Goal: Transaction & Acquisition: Purchase product/service

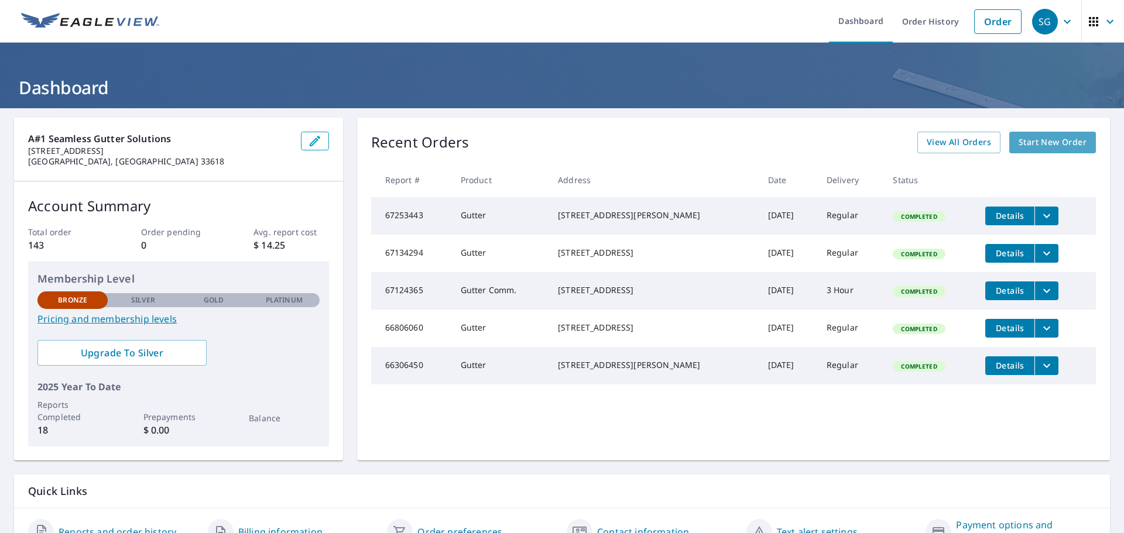
click at [1024, 140] on span "Start New Order" at bounding box center [1053, 142] width 68 height 15
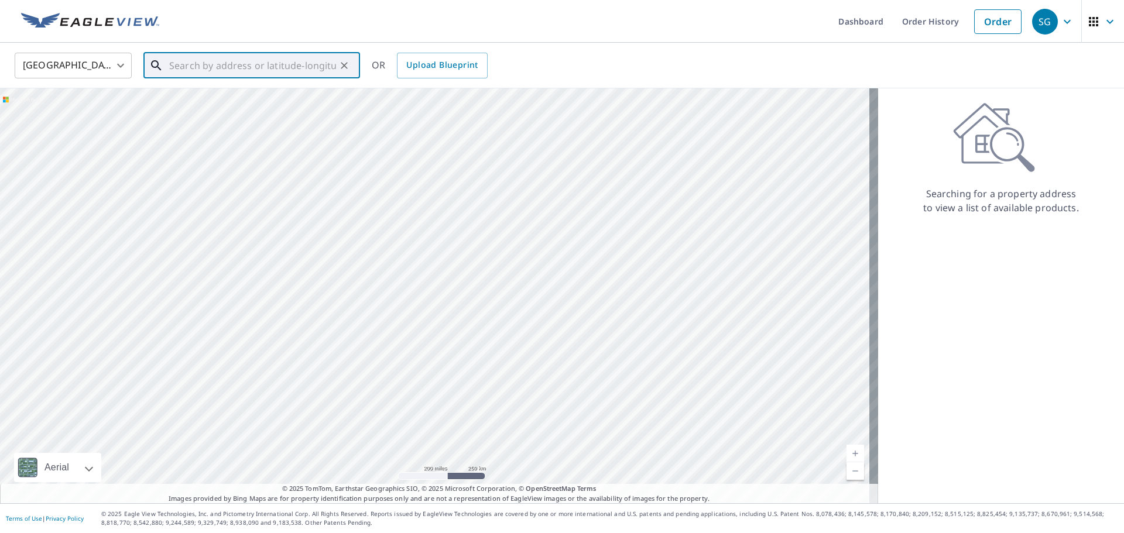
click at [188, 73] on input "text" at bounding box center [252, 65] width 167 height 33
click at [191, 105] on span "[STREET_ADDRESS]" at bounding box center [259, 99] width 184 height 14
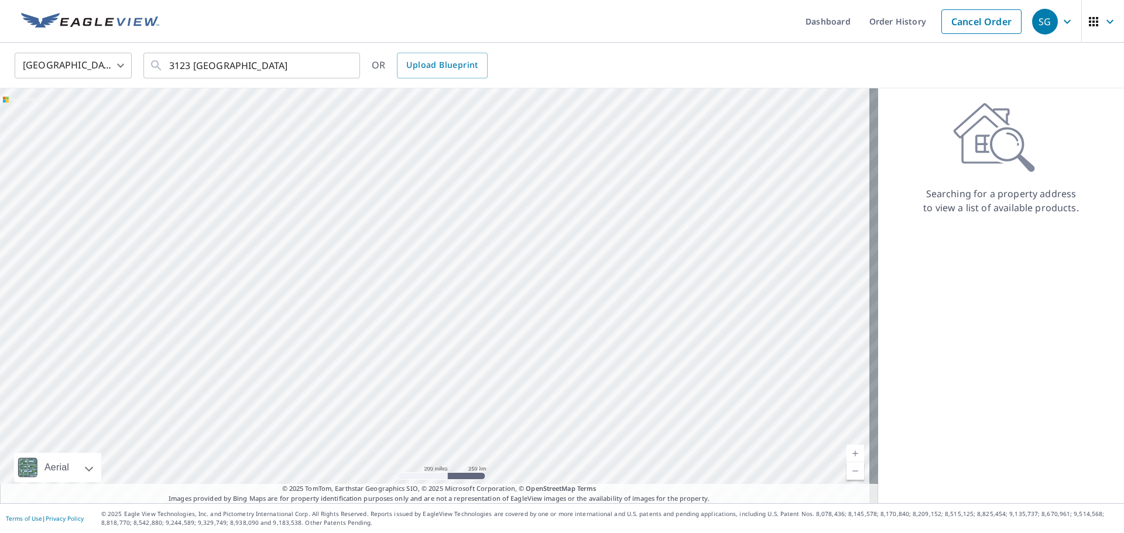
type input "[STREET_ADDRESS][PERSON_NAME]"
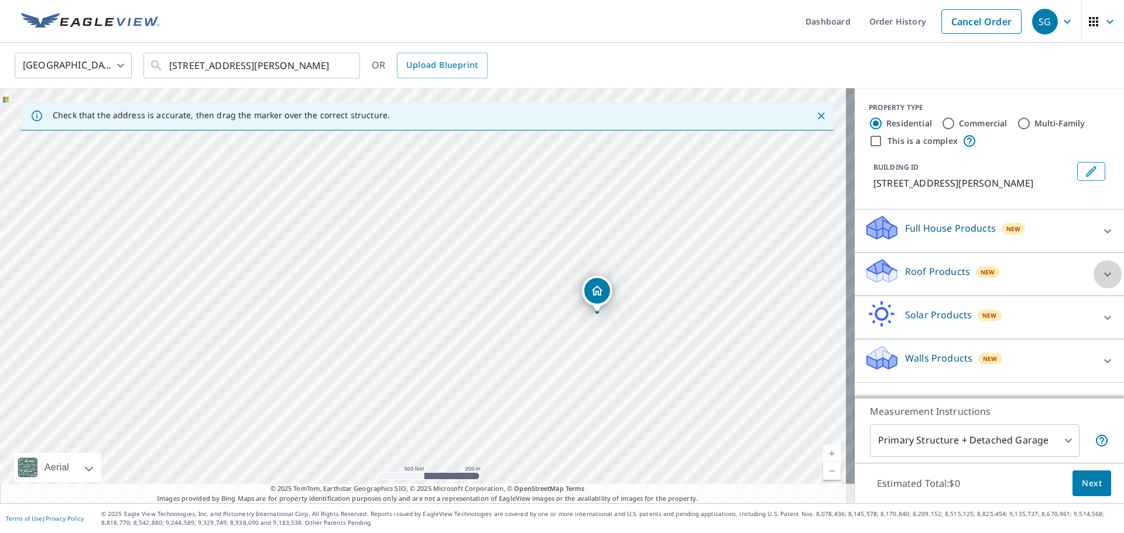
click at [1101, 274] on icon at bounding box center [1108, 275] width 14 height 14
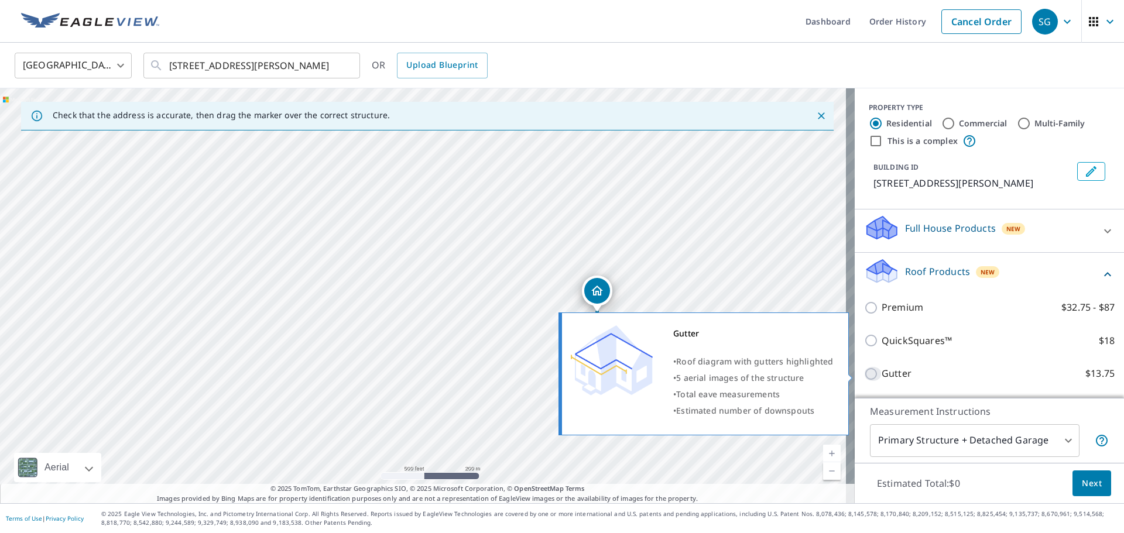
click at [864, 374] on input "Gutter $13.75" at bounding box center [873, 374] width 18 height 14
checkbox input "true"
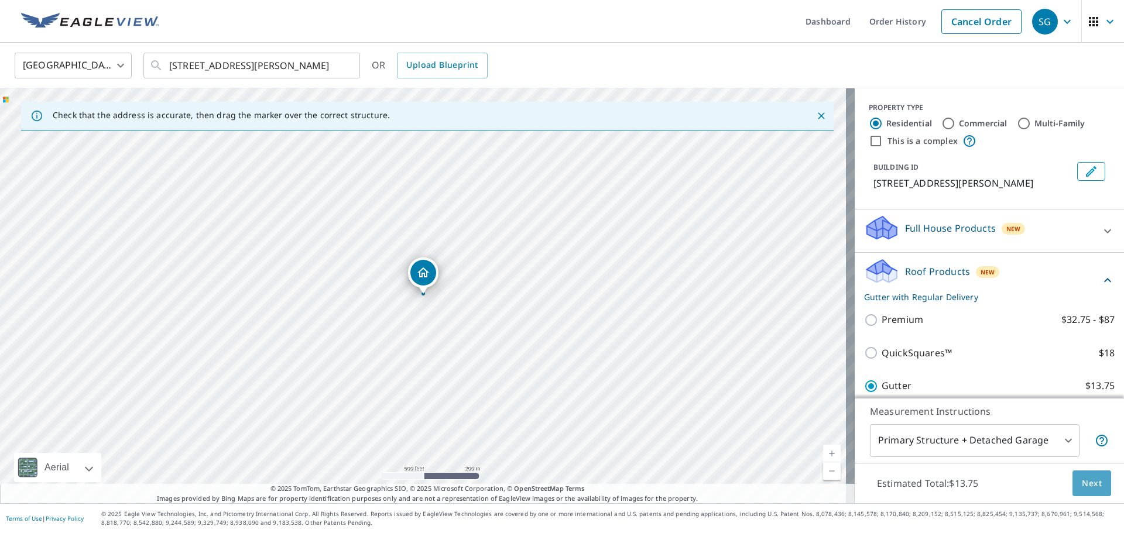
click at [1084, 488] on span "Next" at bounding box center [1092, 484] width 20 height 15
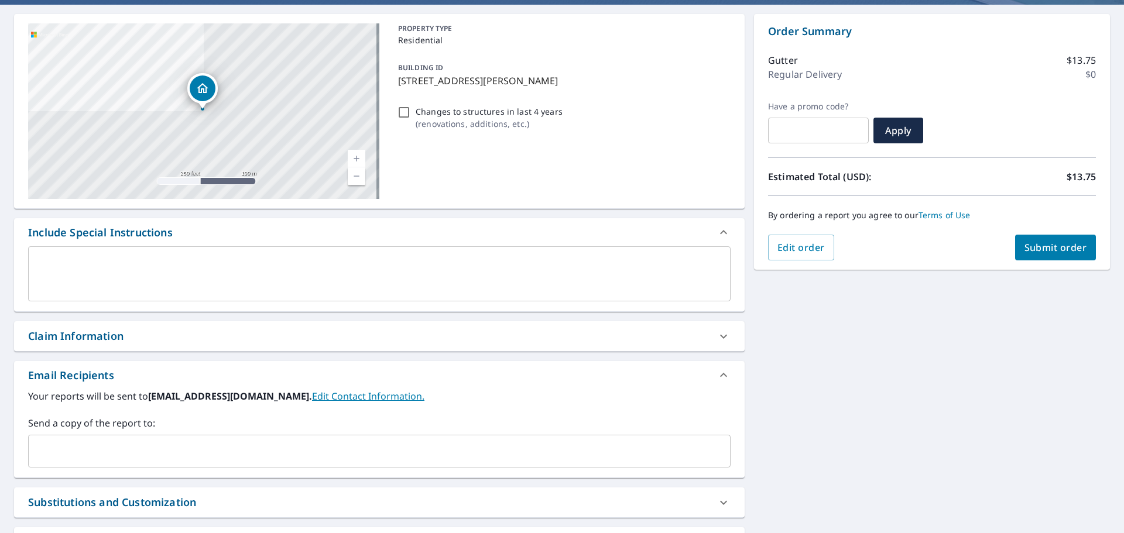
scroll to position [117, 0]
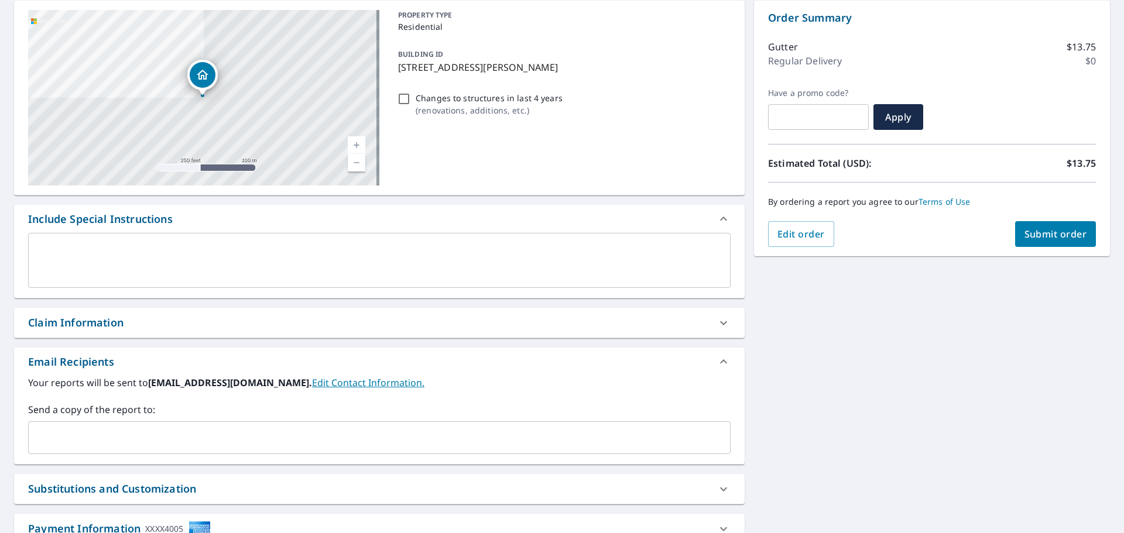
click at [105, 436] on input "text" at bounding box center [370, 438] width 674 height 22
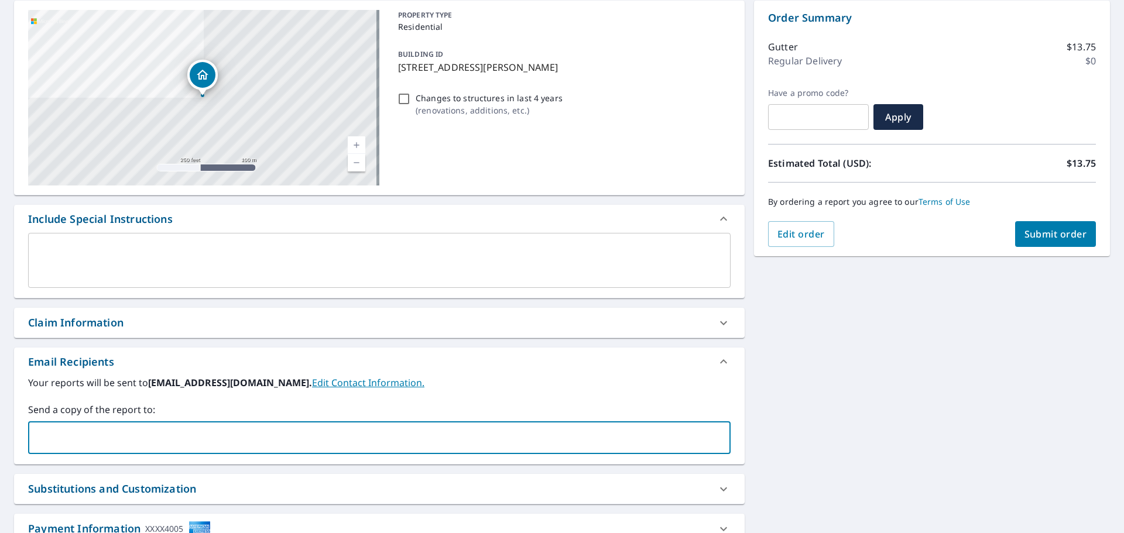
type input "[PERSON_NAME][EMAIL_ADDRESS][DOMAIN_NAME]"
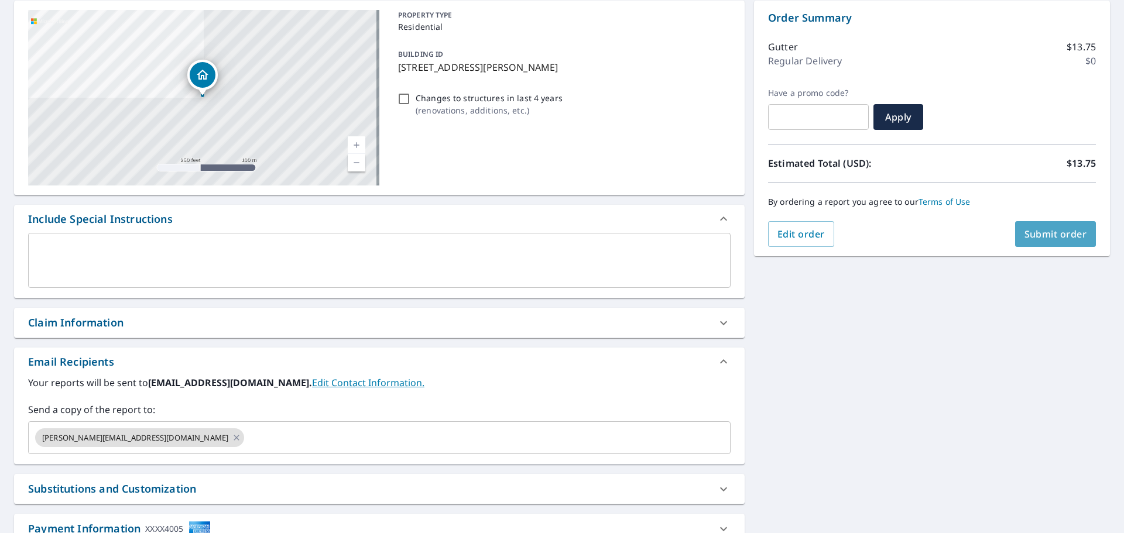
click at [1026, 237] on span "Submit order" at bounding box center [1055, 234] width 63 height 13
